Goal: Information Seeking & Learning: Learn about a topic

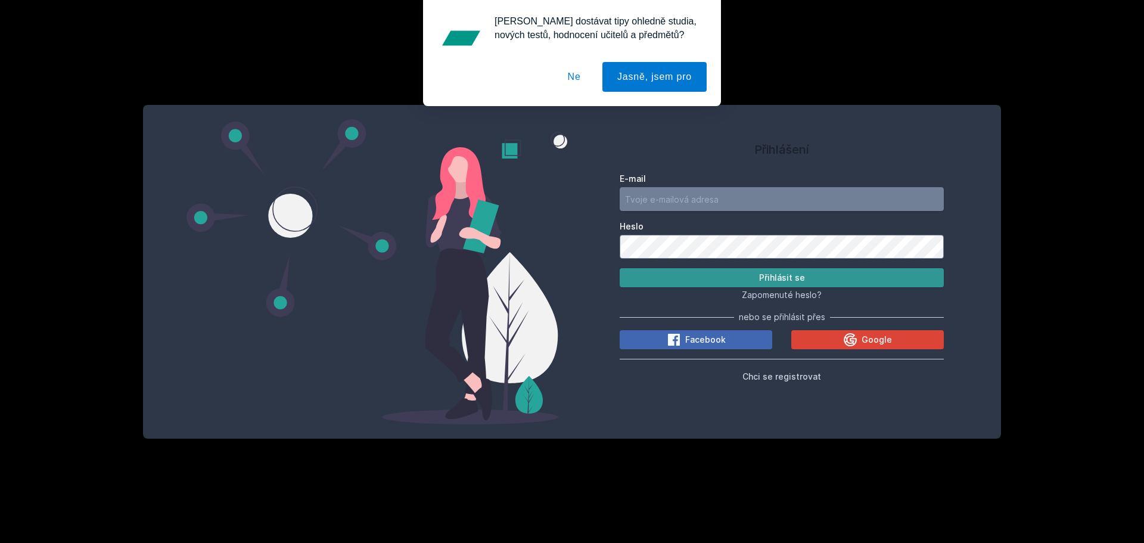
type input "[EMAIL_ADDRESS][DOMAIN_NAME]"
click at [720, 278] on button "Přihlásit se" at bounding box center [782, 277] width 324 height 19
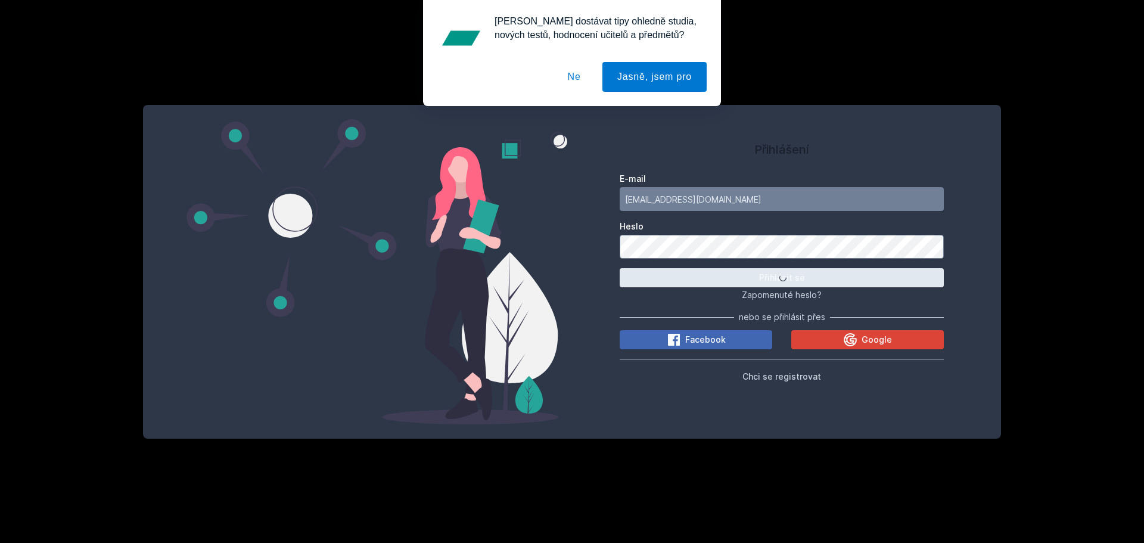
click at [580, 79] on button "Ne" at bounding box center [574, 77] width 43 height 30
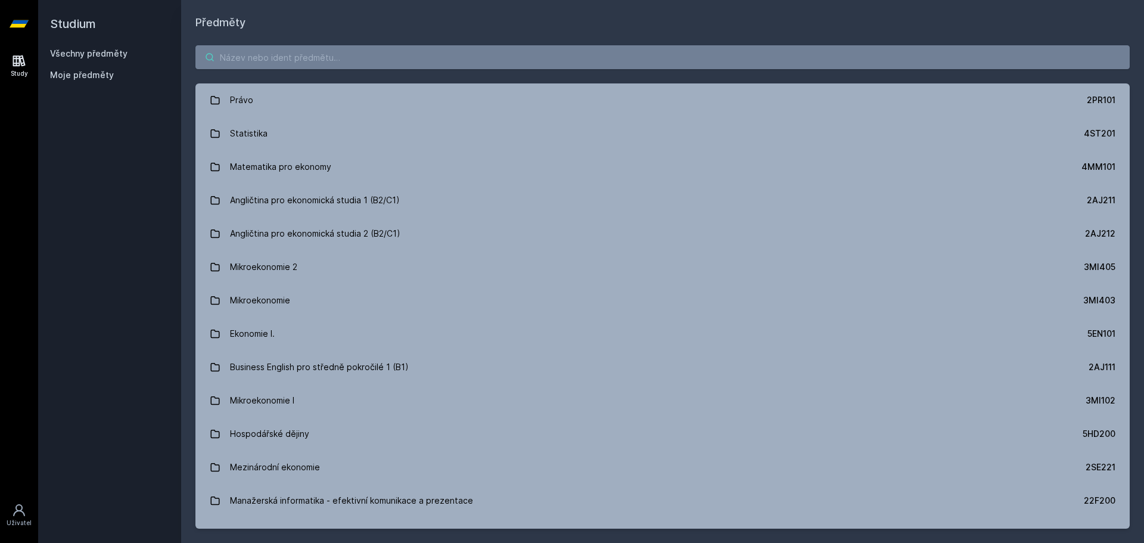
click at [392, 49] on input "search" at bounding box center [662, 57] width 934 height 24
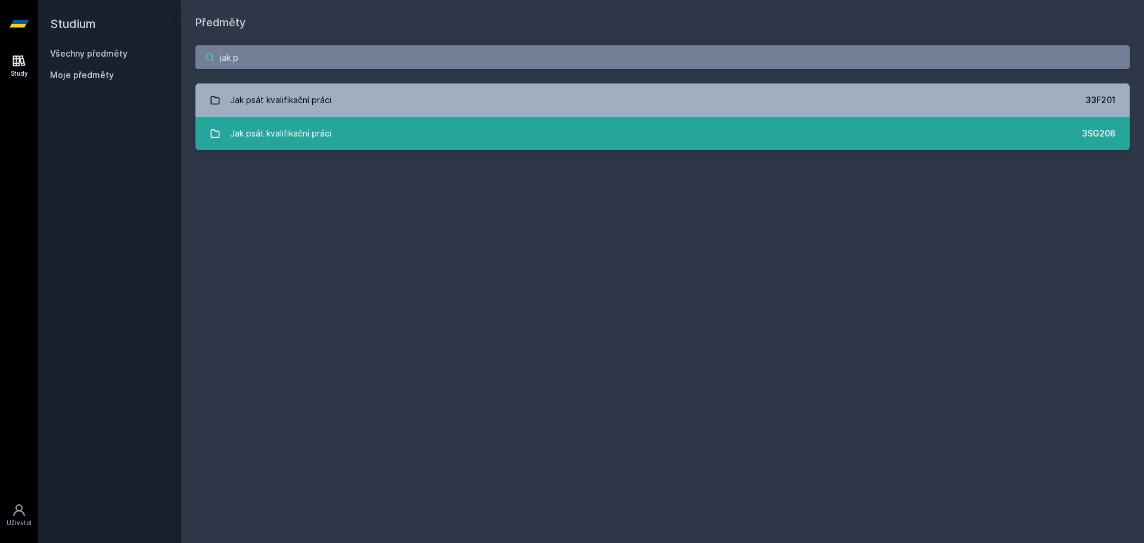
type input "jak p"
click at [393, 136] on link "Jak psát kvalifikační práci 3SG206" at bounding box center [662, 133] width 934 height 33
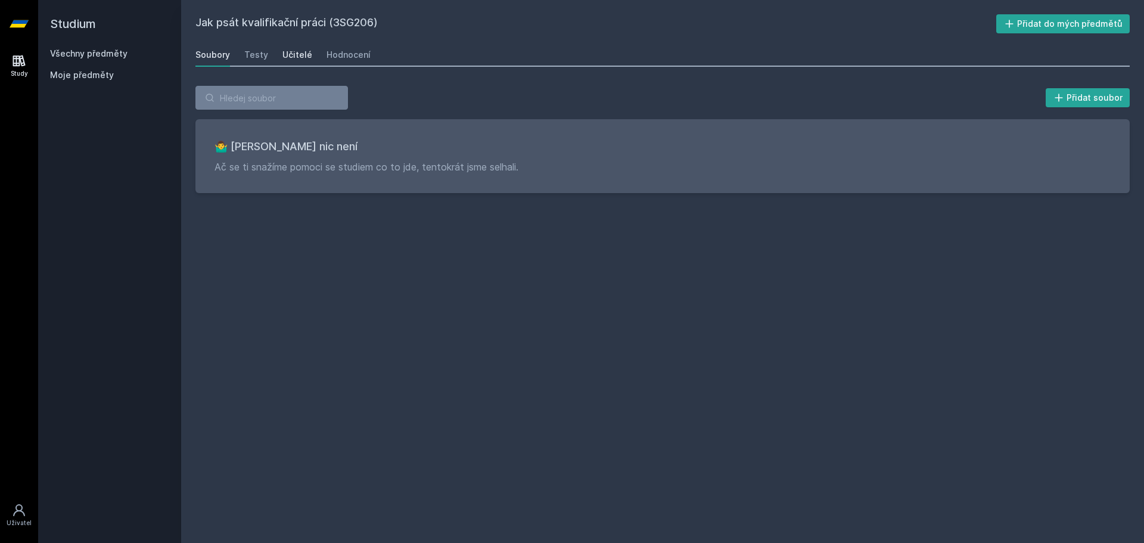
click at [302, 57] on div "Učitelé" at bounding box center [297, 55] width 30 height 12
click at [351, 52] on div "Hodnocení" at bounding box center [348, 55] width 44 height 12
click at [299, 57] on div "Učitelé" at bounding box center [297, 55] width 30 height 12
click at [214, 51] on div "Soubory" at bounding box center [212, 55] width 35 height 12
click at [253, 55] on div "Testy" at bounding box center [256, 55] width 24 height 12
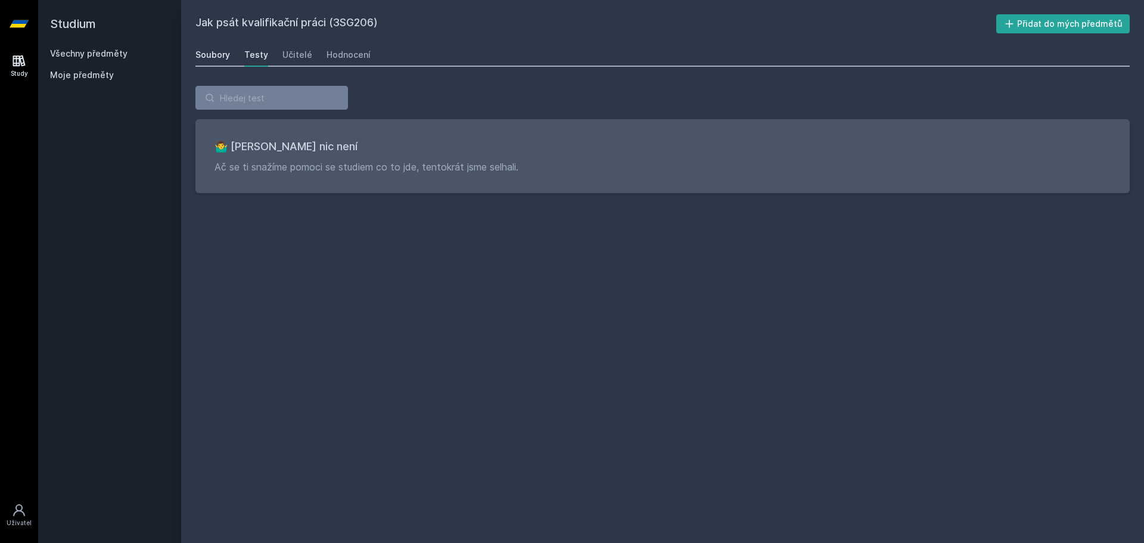
click at [210, 54] on div "Soubory" at bounding box center [212, 55] width 35 height 12
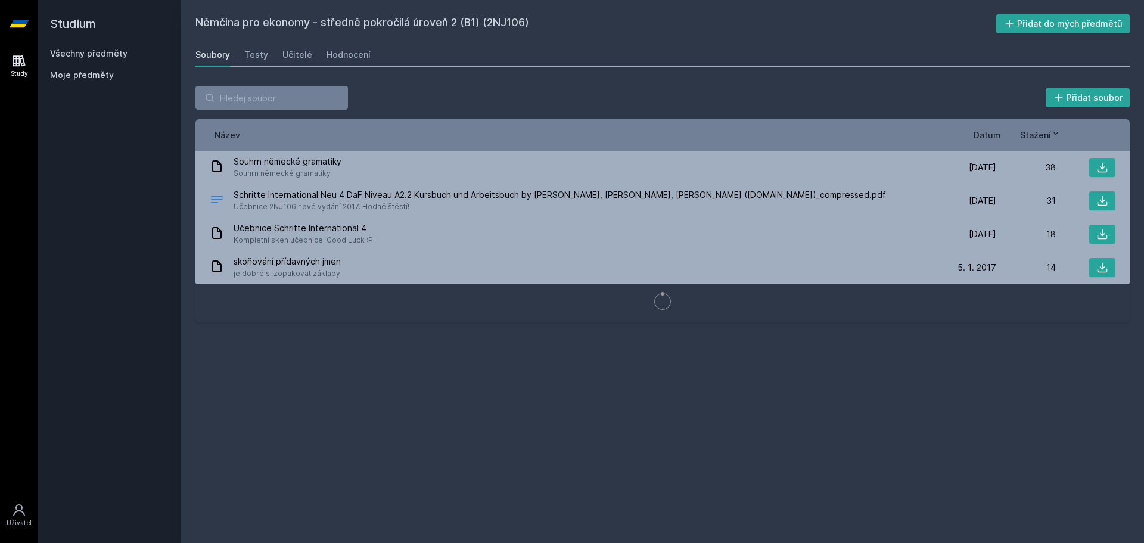
click at [101, 51] on link "Všechny předměty" at bounding box center [88, 53] width 77 height 10
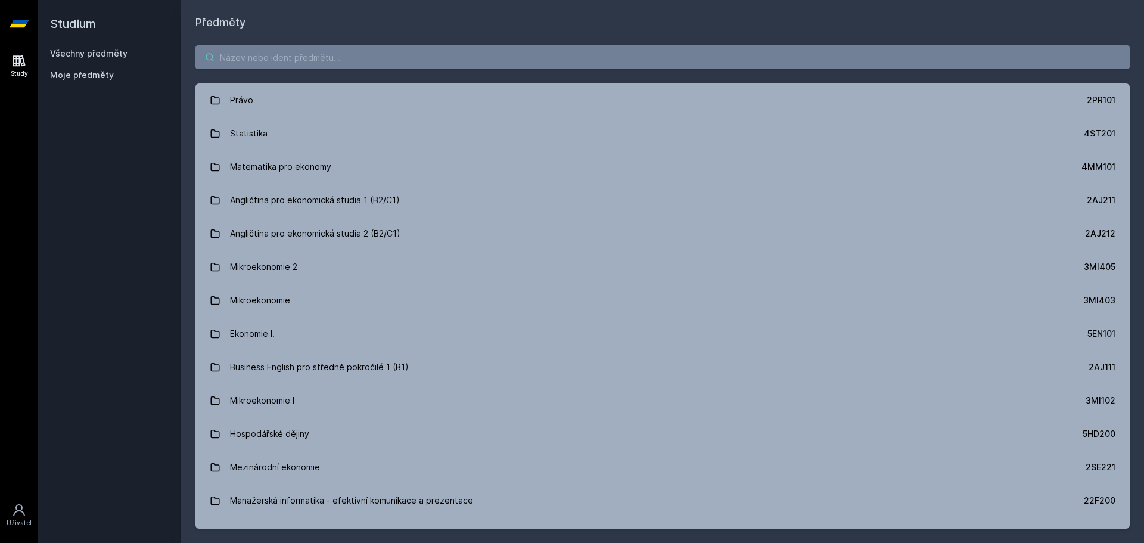
click at [266, 54] on input "search" at bounding box center [662, 57] width 934 height 24
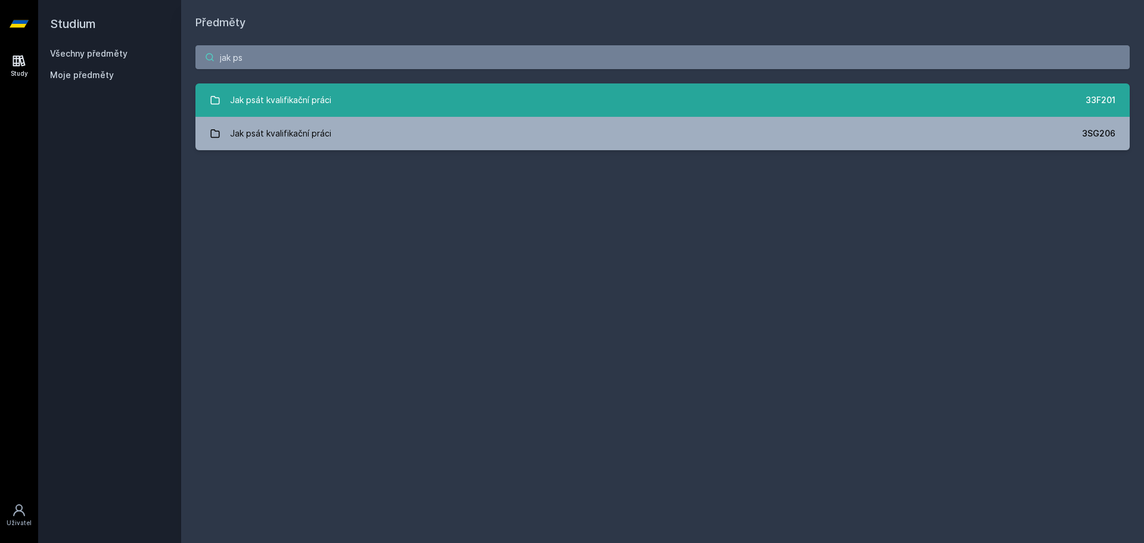
type input "jak ps"
click at [364, 107] on link "Jak psát kvalifikační práci 33F201" at bounding box center [662, 99] width 934 height 33
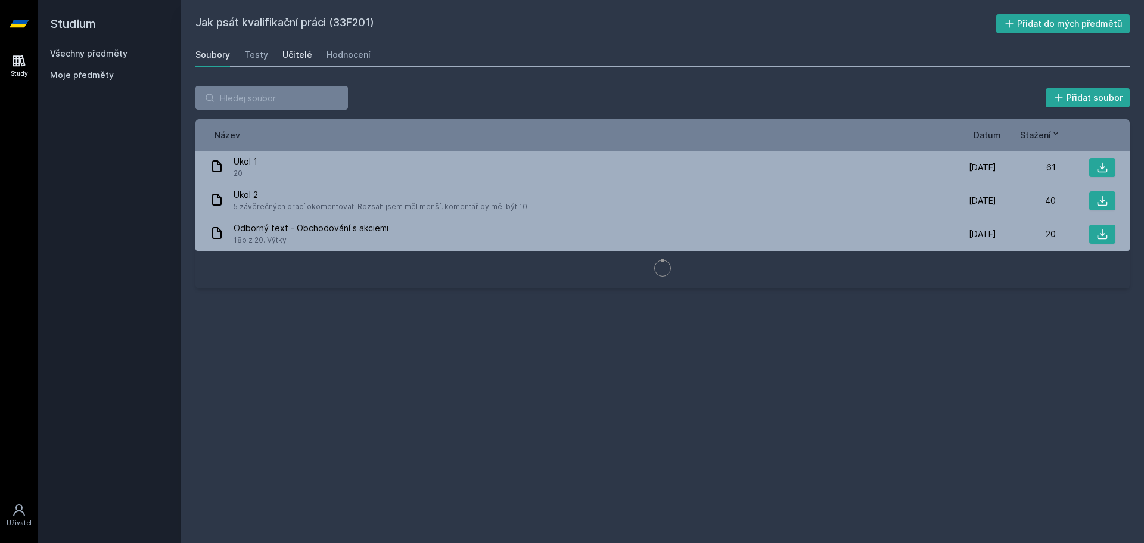
click at [294, 55] on div "Učitelé" at bounding box center [297, 55] width 30 height 12
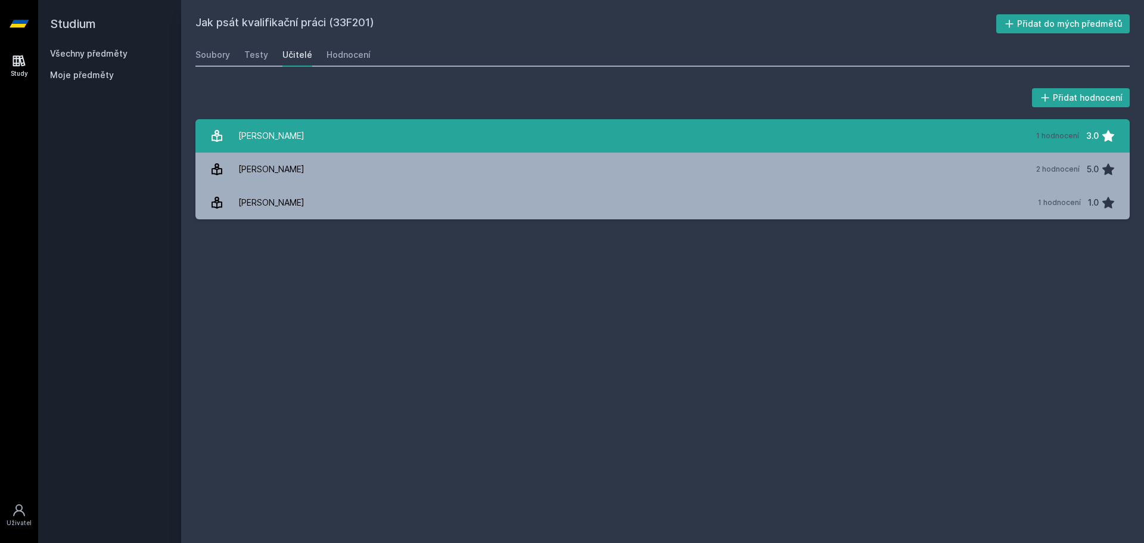
click at [297, 135] on link "Sieber Martina 1 hodnocení 3.0" at bounding box center [662, 135] width 934 height 33
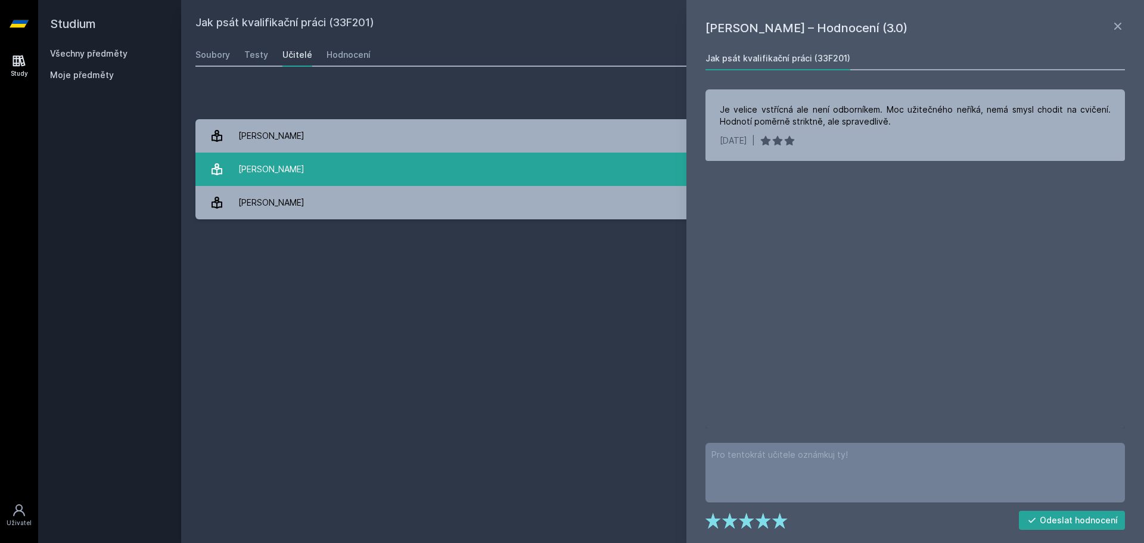
click at [319, 160] on link "Syrová Lenka 2 hodnocení 5.0" at bounding box center [662, 169] width 934 height 33
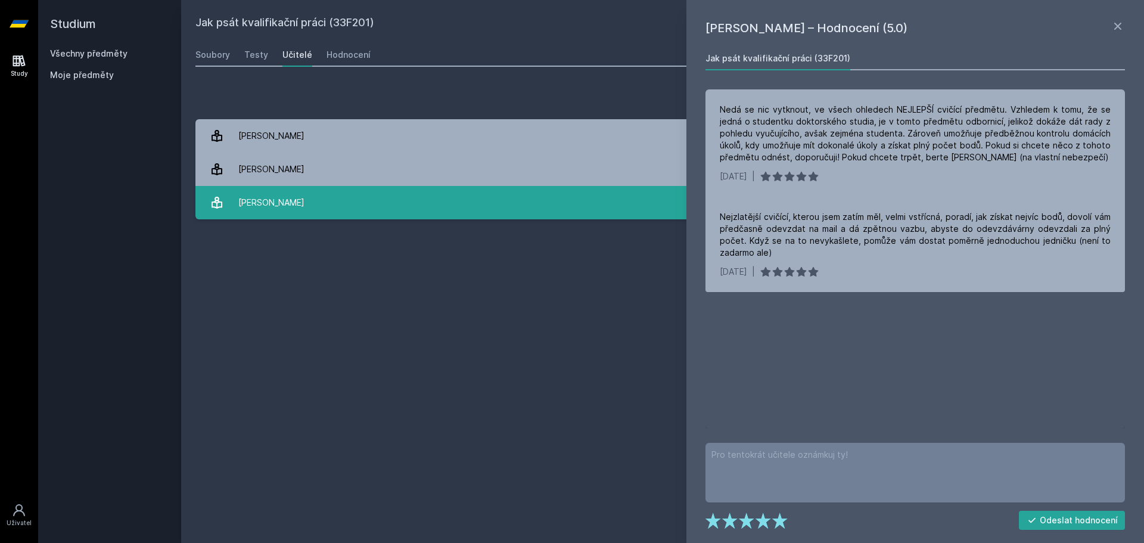
click at [312, 193] on link "Vávrová Hana 1 hodnocení 1.0" at bounding box center [662, 202] width 934 height 33
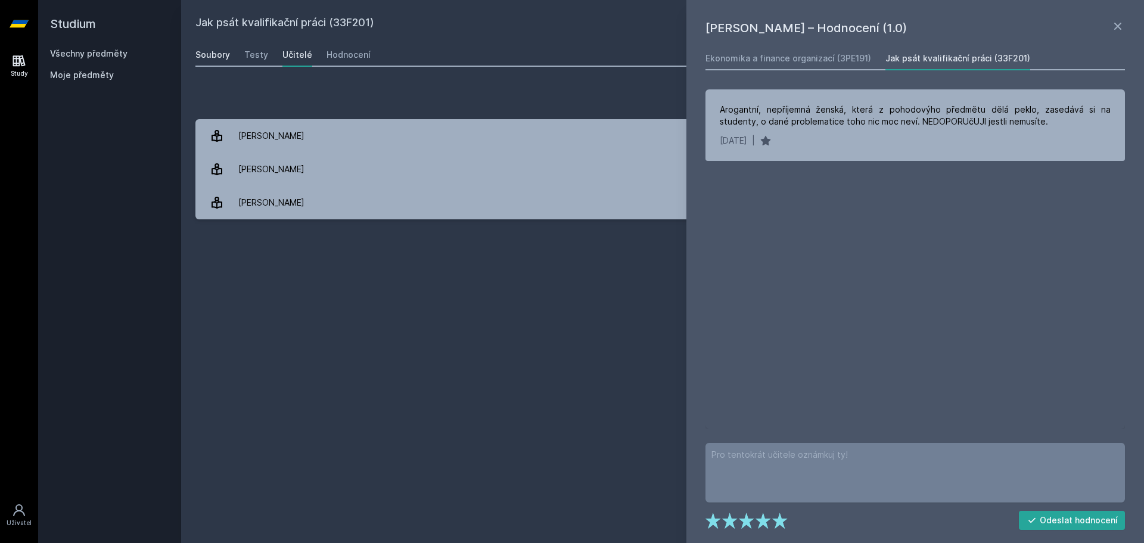
click at [221, 61] on link "Soubory" at bounding box center [212, 55] width 35 height 24
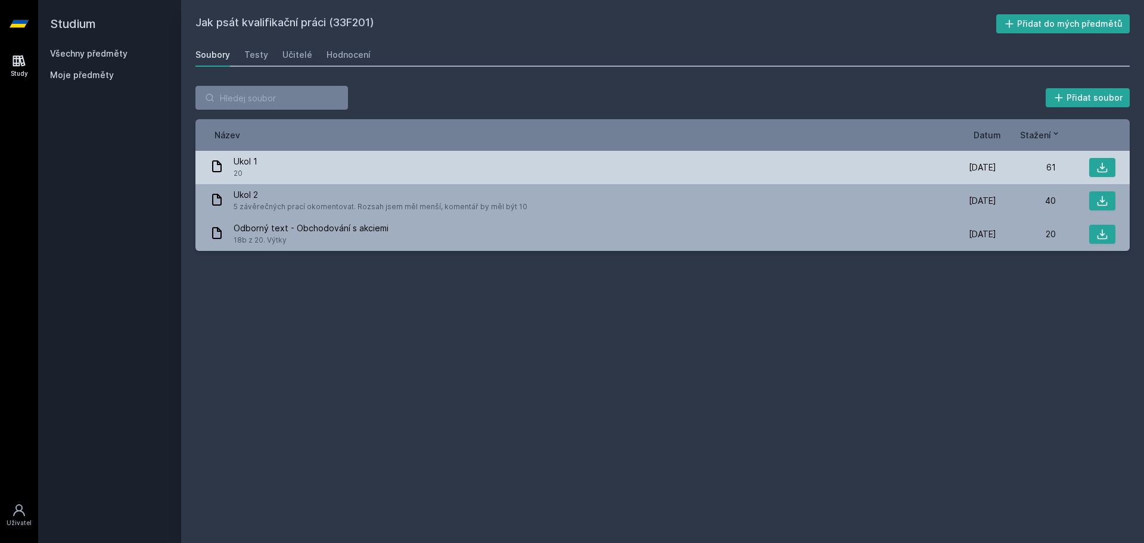
click at [240, 163] on span "Ukol 1" at bounding box center [246, 161] width 24 height 12
click at [1109, 164] on button at bounding box center [1102, 167] width 26 height 19
